Goal: Task Accomplishment & Management: Manage account settings

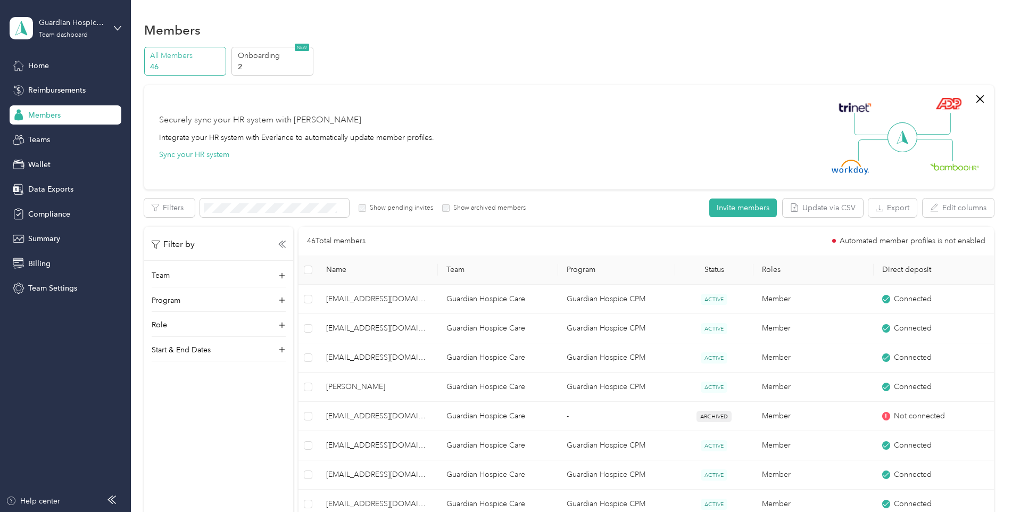
scroll to position [532, 0]
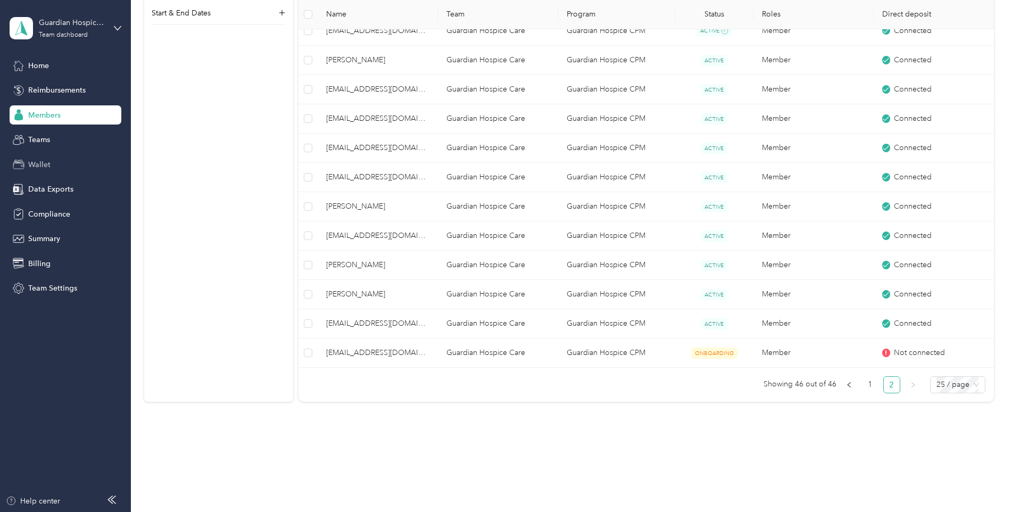
click at [32, 163] on span "Wallet" at bounding box center [39, 164] width 22 height 11
